Goal: Navigation & Orientation: Find specific page/section

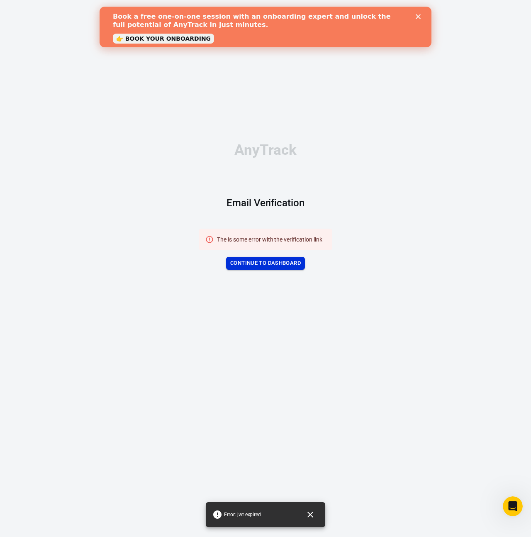
click at [275, 268] on link "Continue to Dashboard" at bounding box center [265, 263] width 79 height 13
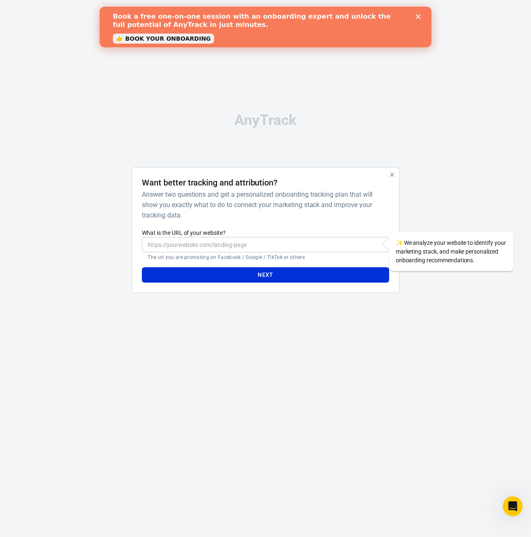
click at [392, 175] on icon "button" at bounding box center [392, 175] width 4 height 4
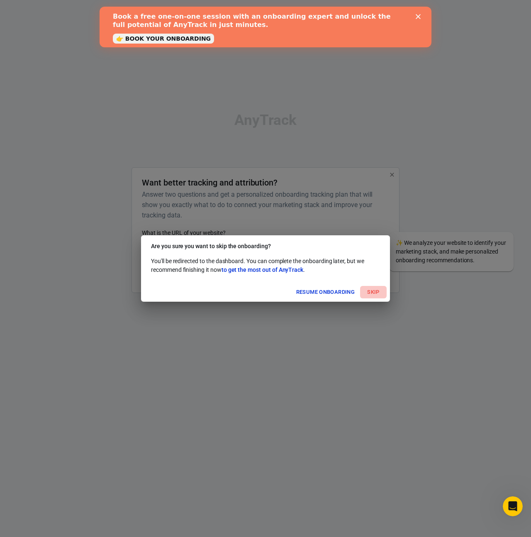
click at [373, 293] on button "Skip" at bounding box center [373, 292] width 27 height 13
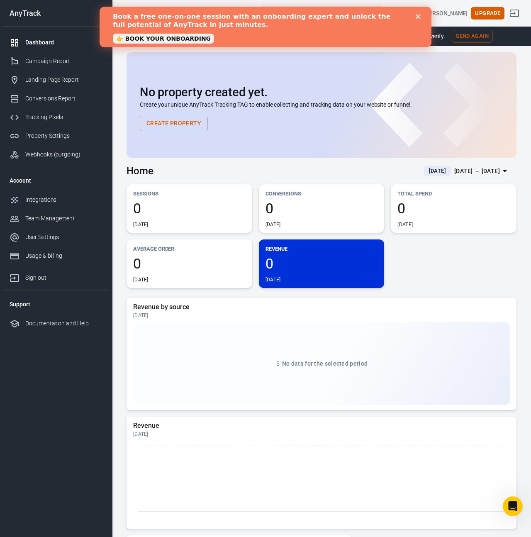
click at [416, 19] on polygon "Close" at bounding box center [418, 16] width 5 height 5
